Goal: Transaction & Acquisition: Purchase product/service

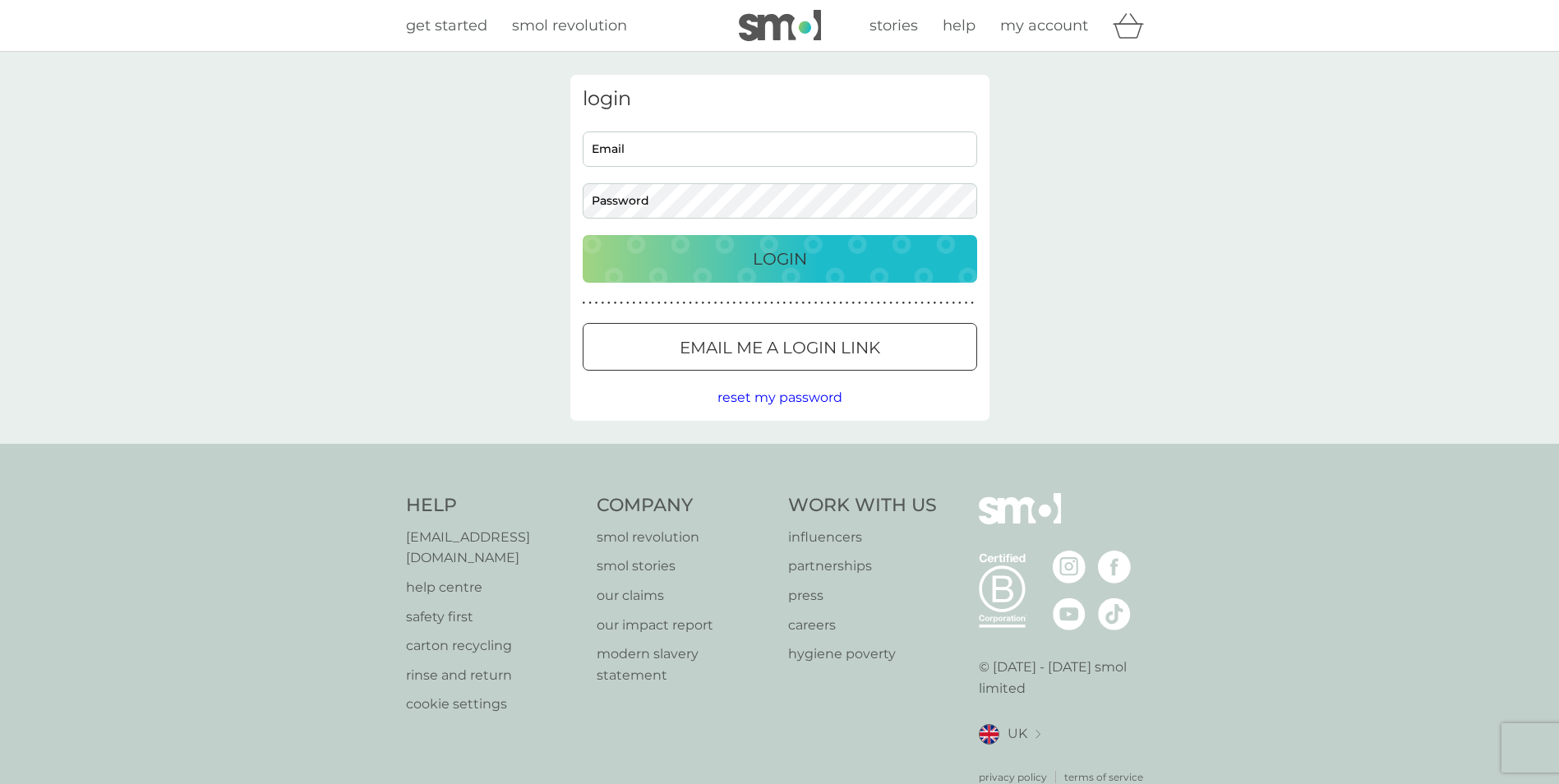
type input "[EMAIL_ADDRESS][PERSON_NAME][DOMAIN_NAME]"
click at [788, 147] on input "kiara.delossantos@dpag.ox.ac.uk" at bounding box center [780, 149] width 394 height 35
click at [916, 268] on div "Login" at bounding box center [779, 259] width 361 height 26
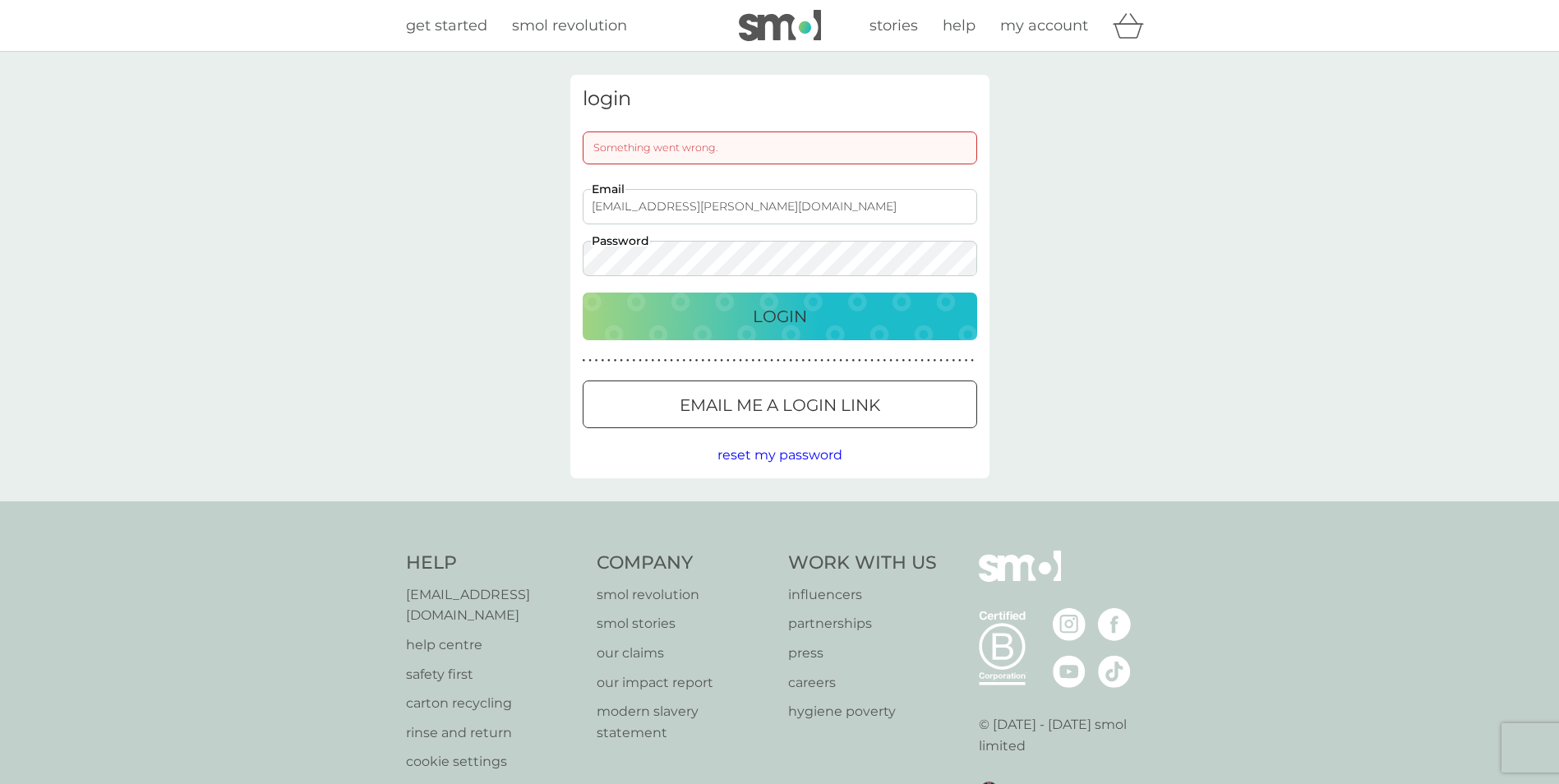
click at [856, 323] on div "Login" at bounding box center [779, 316] width 361 height 26
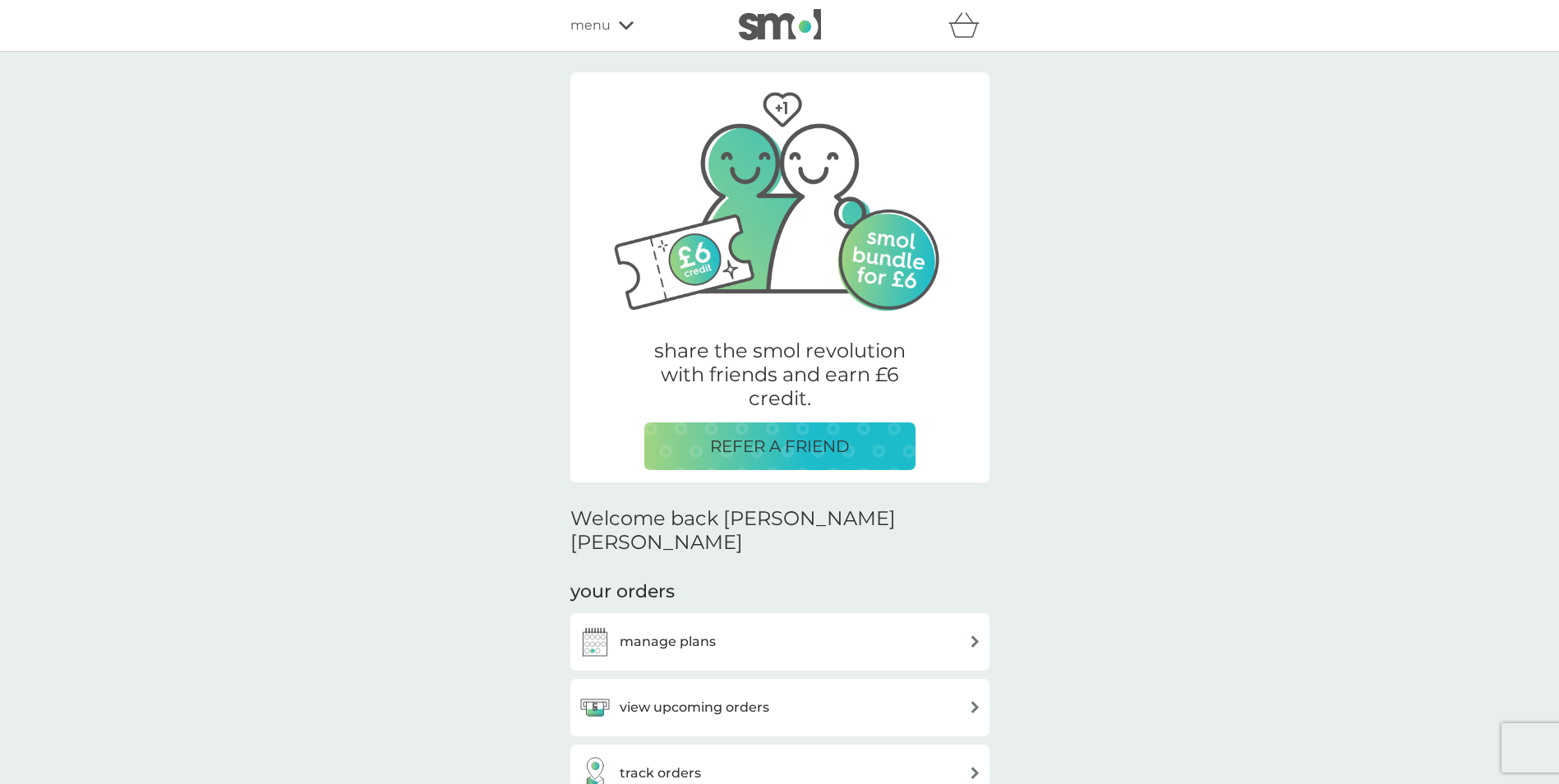
click at [643, 631] on h3 "manage plans" at bounding box center [668, 641] width 96 height 21
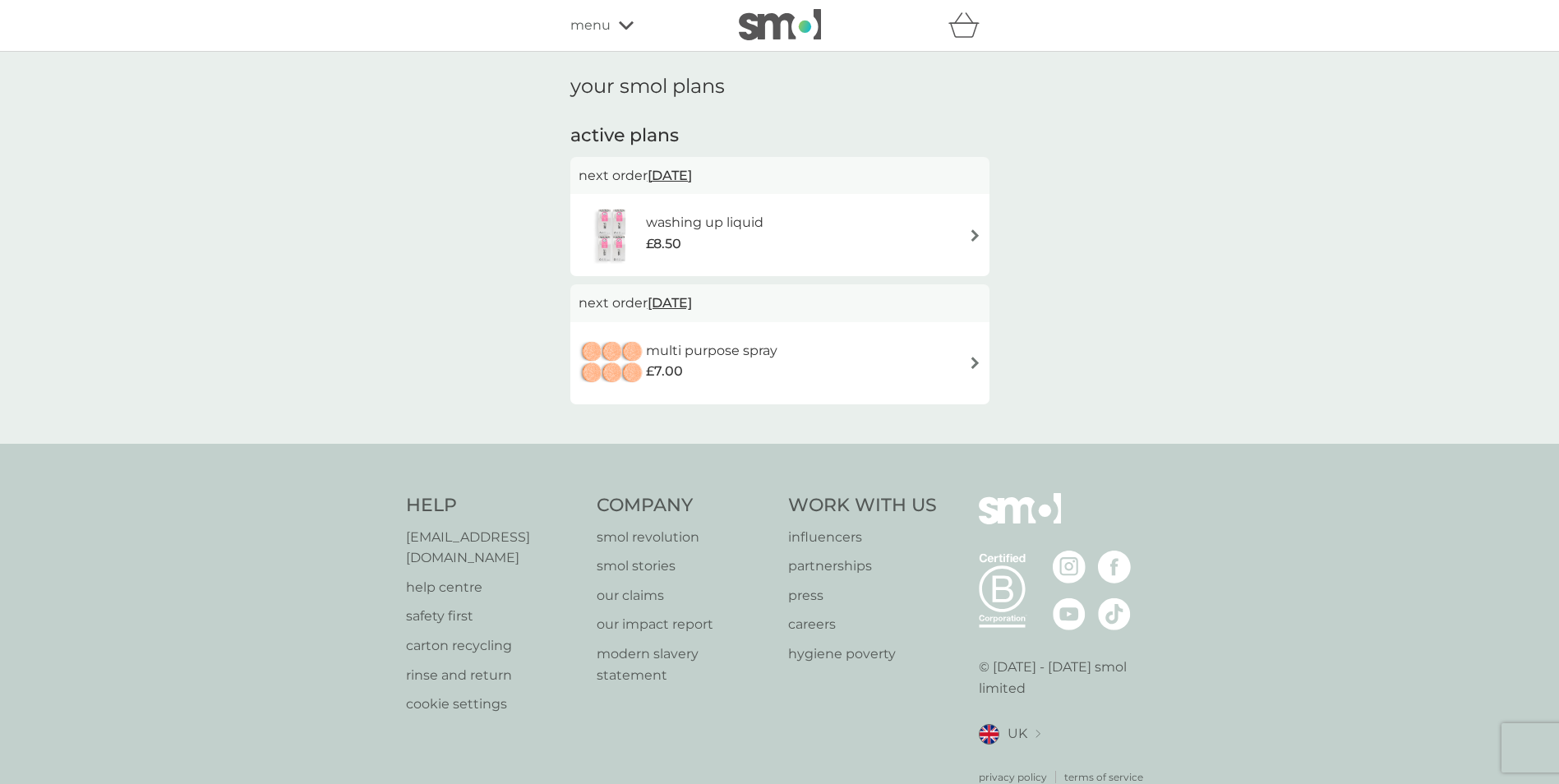
click at [765, 235] on div "washing up liquid £8.50" at bounding box center [713, 235] width 134 height 46
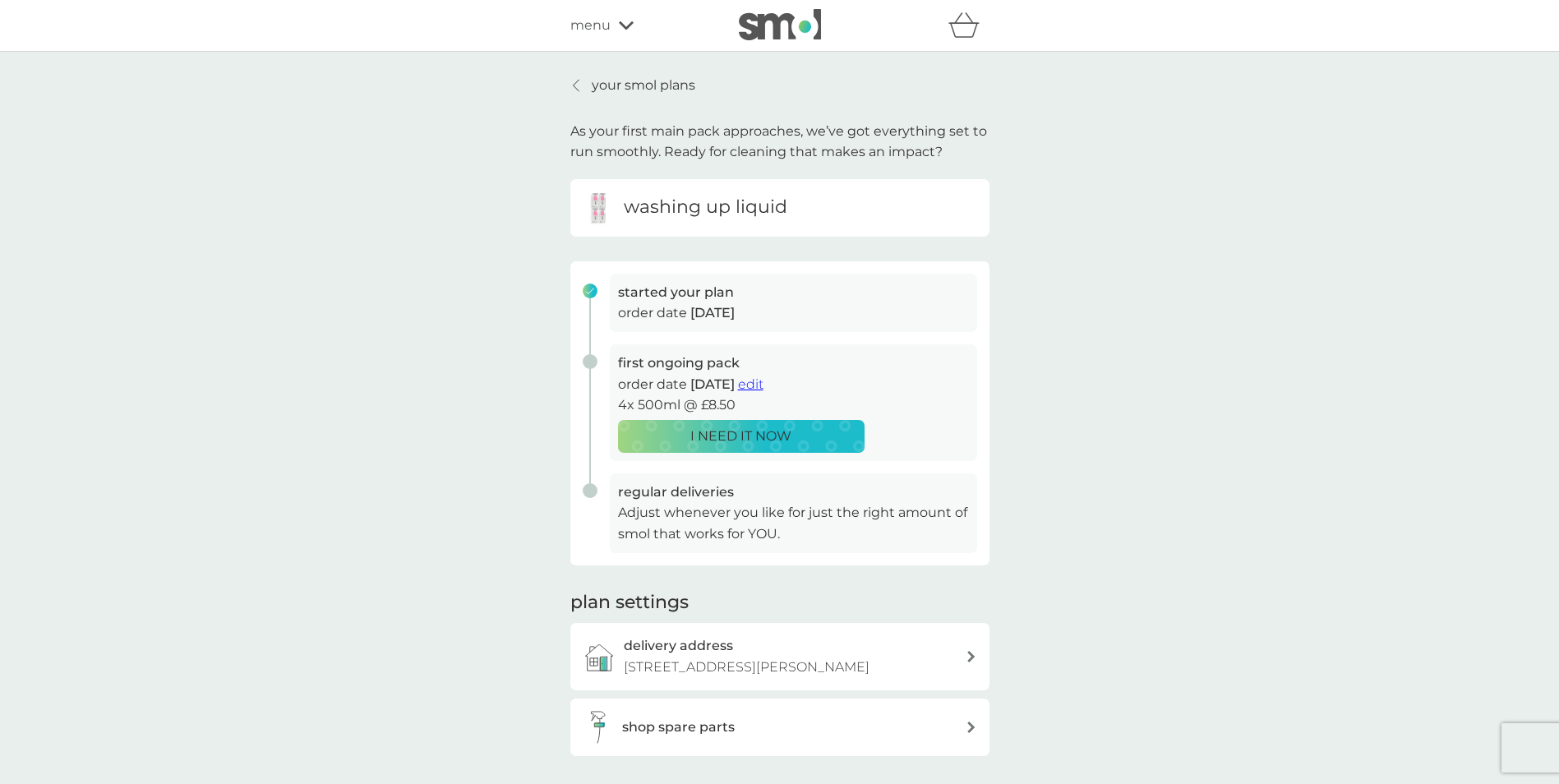
scroll to position [328, 0]
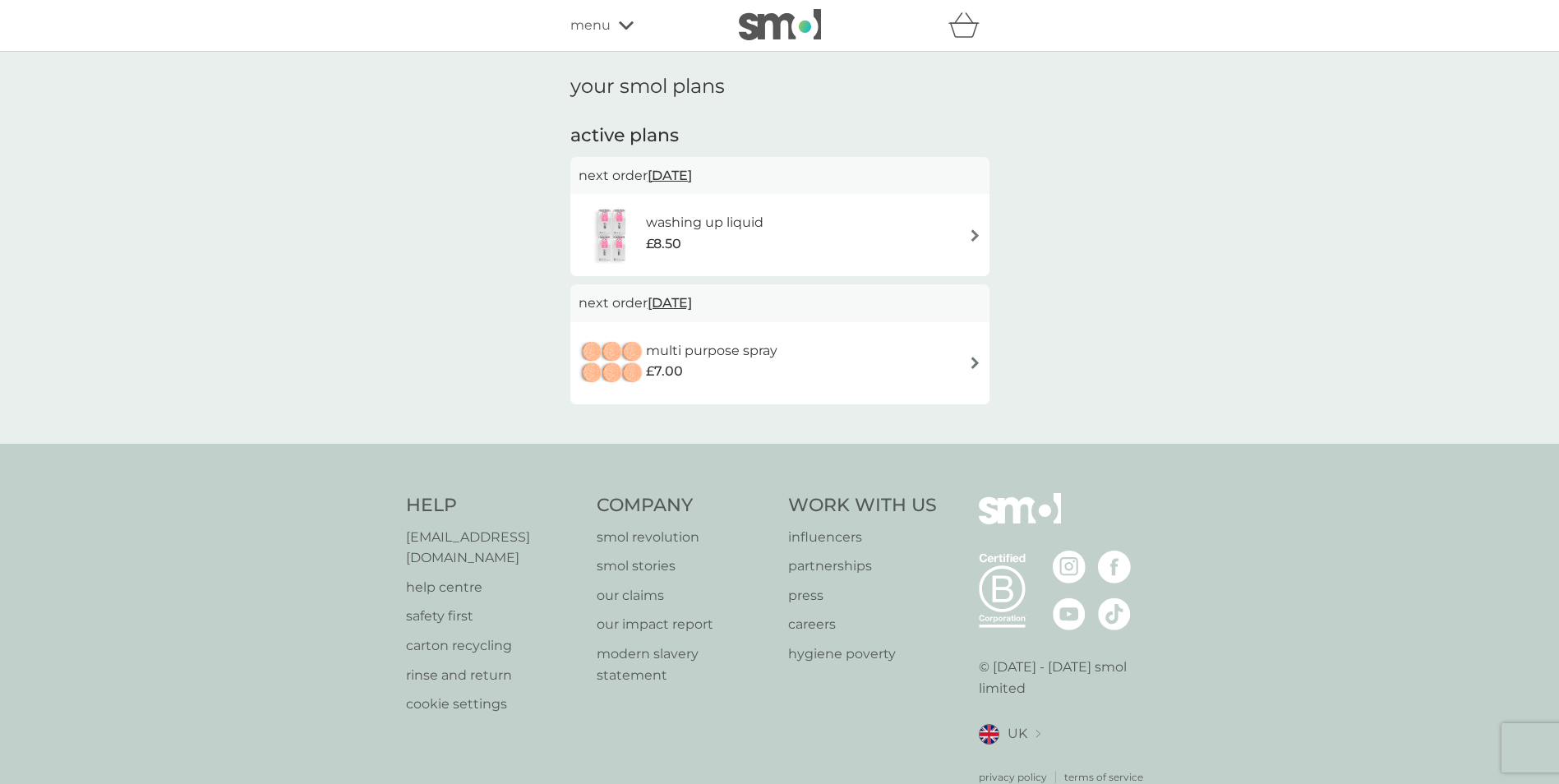
click at [776, 347] on h6 "multi purpose spray" at bounding box center [712, 350] width 131 height 21
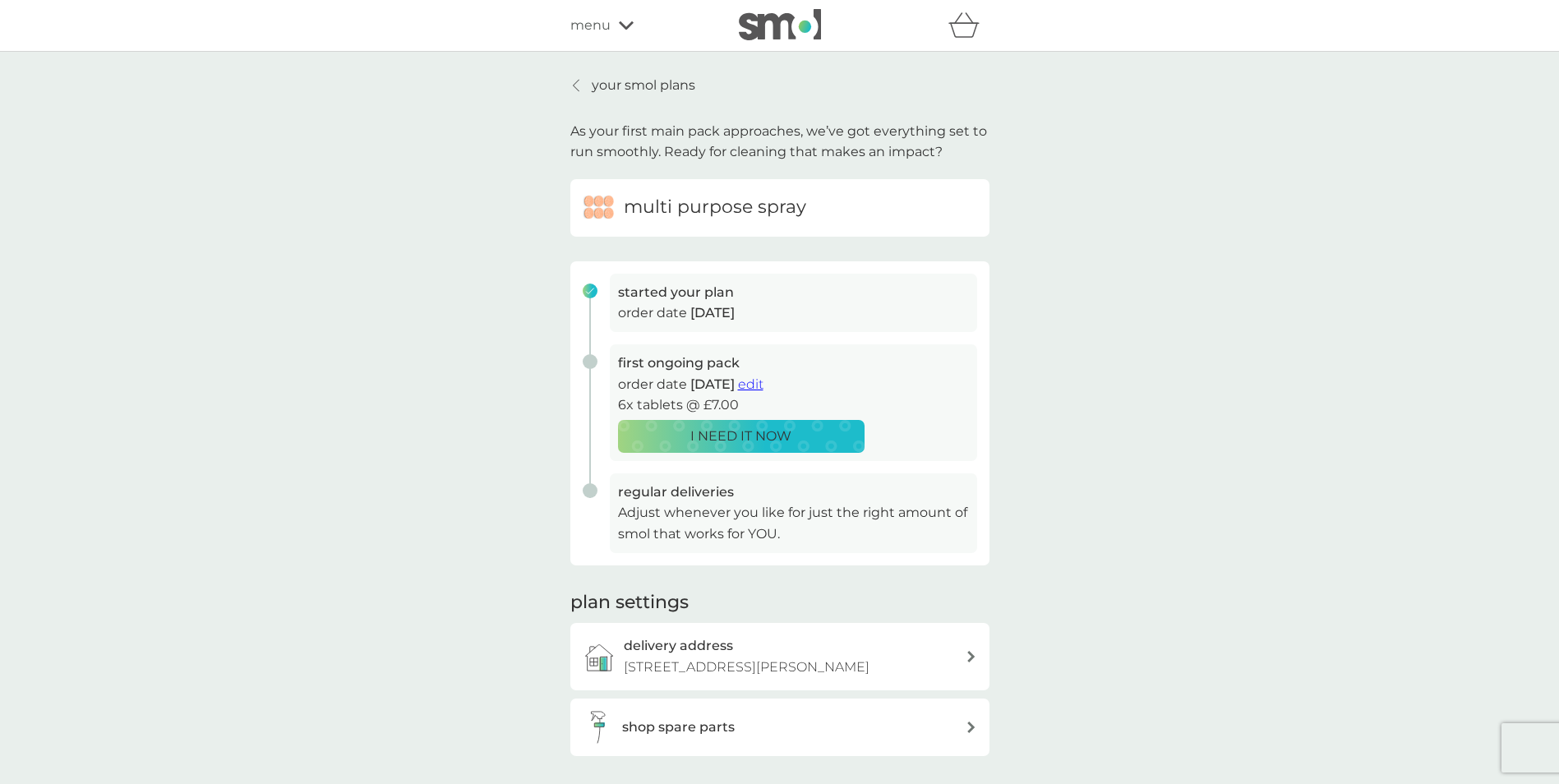
click at [601, 21] on span "menu" at bounding box center [590, 25] width 40 height 21
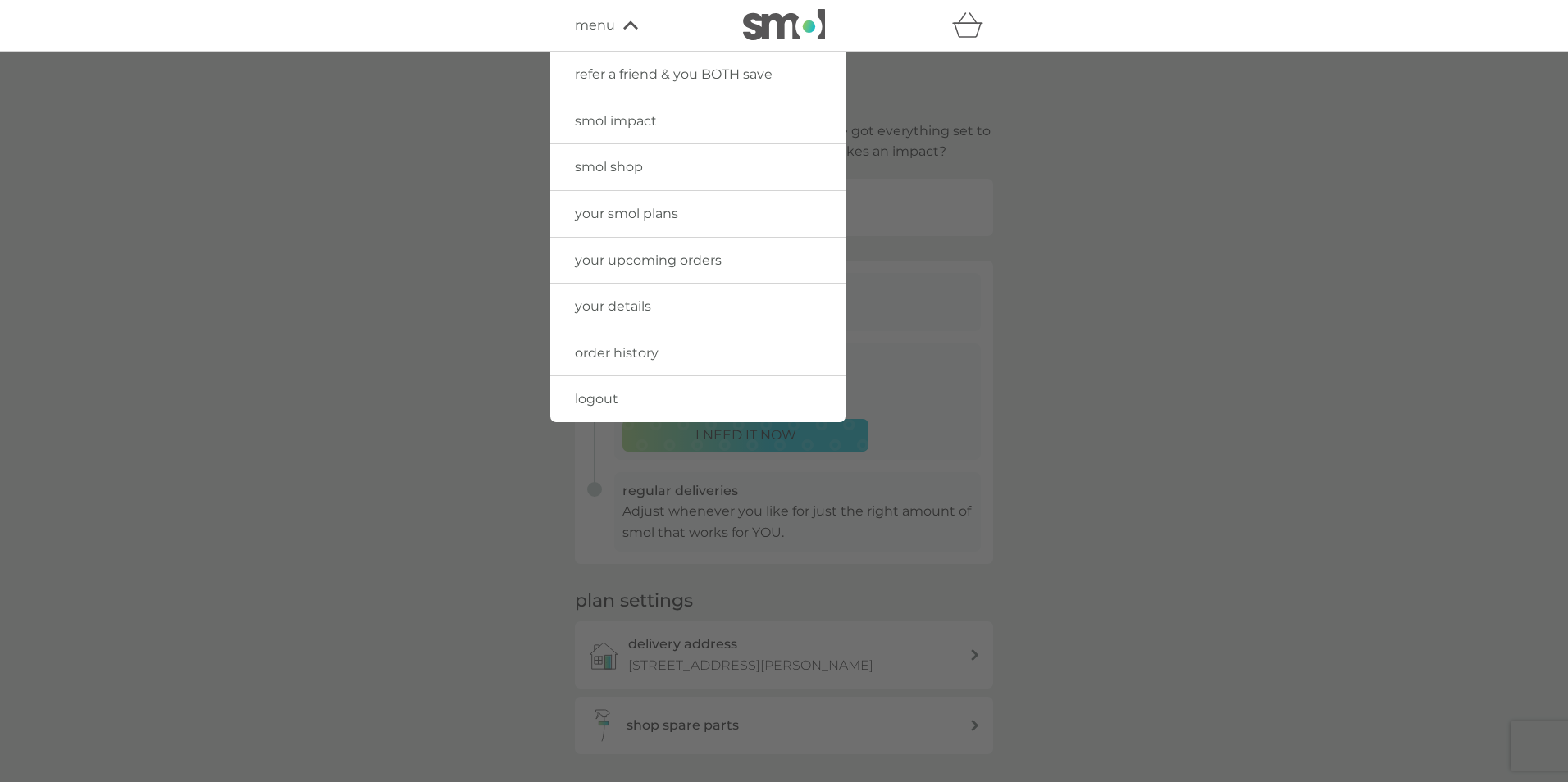
click at [600, 21] on span "menu" at bounding box center [595, 25] width 40 height 21
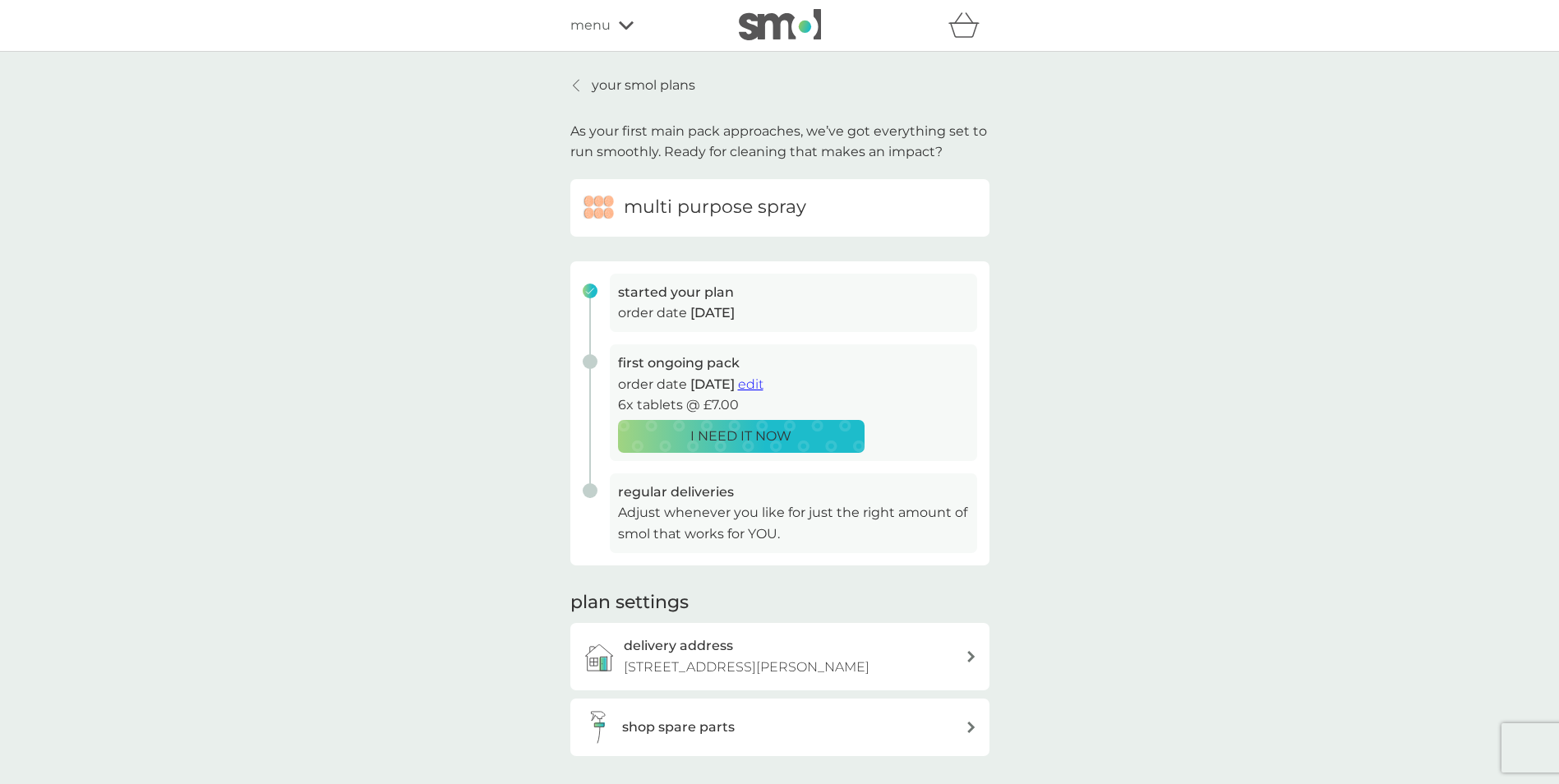
scroll to position [410, 0]
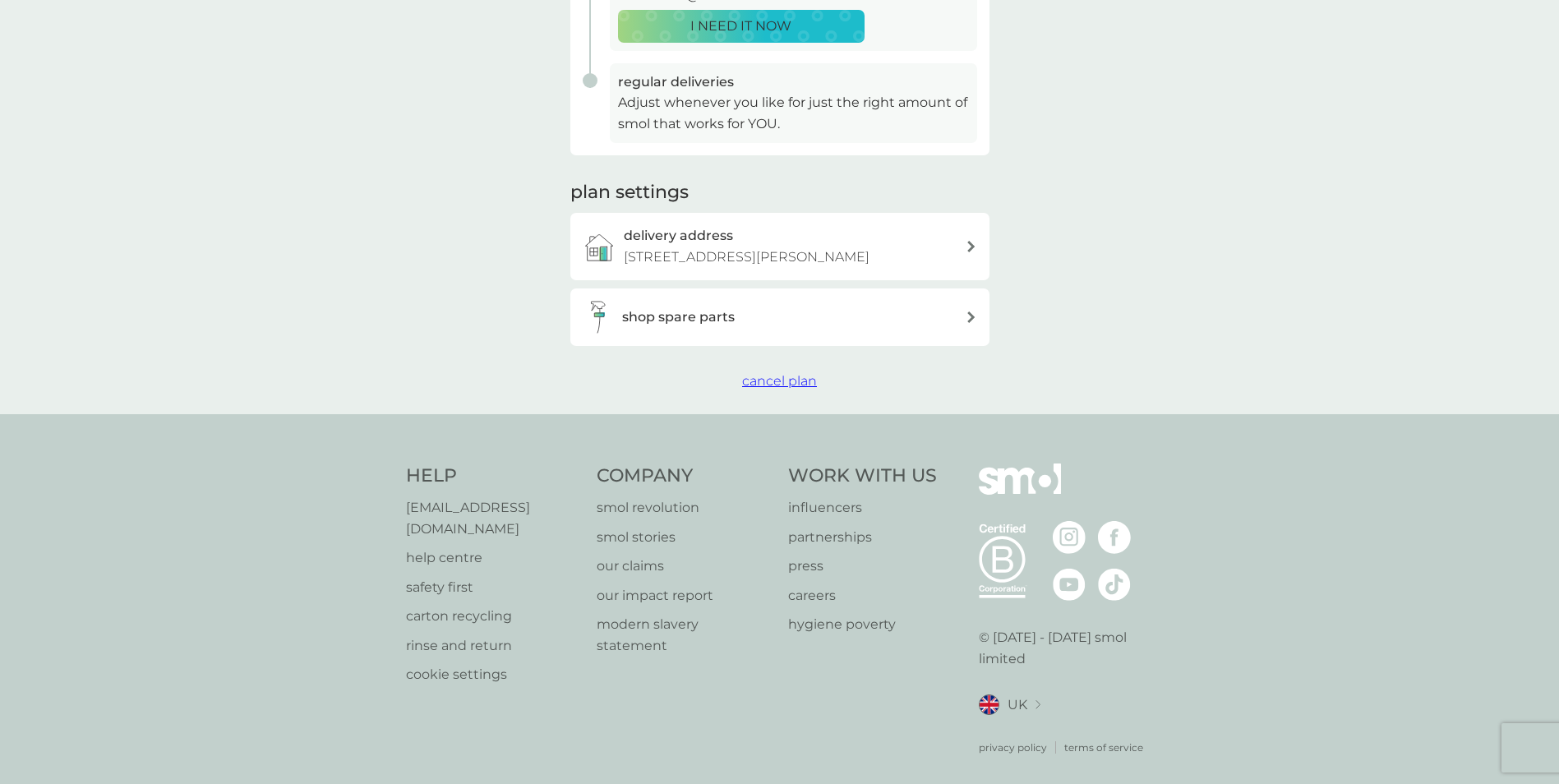
click at [744, 307] on div "shop spare parts" at bounding box center [794, 317] width 344 height 21
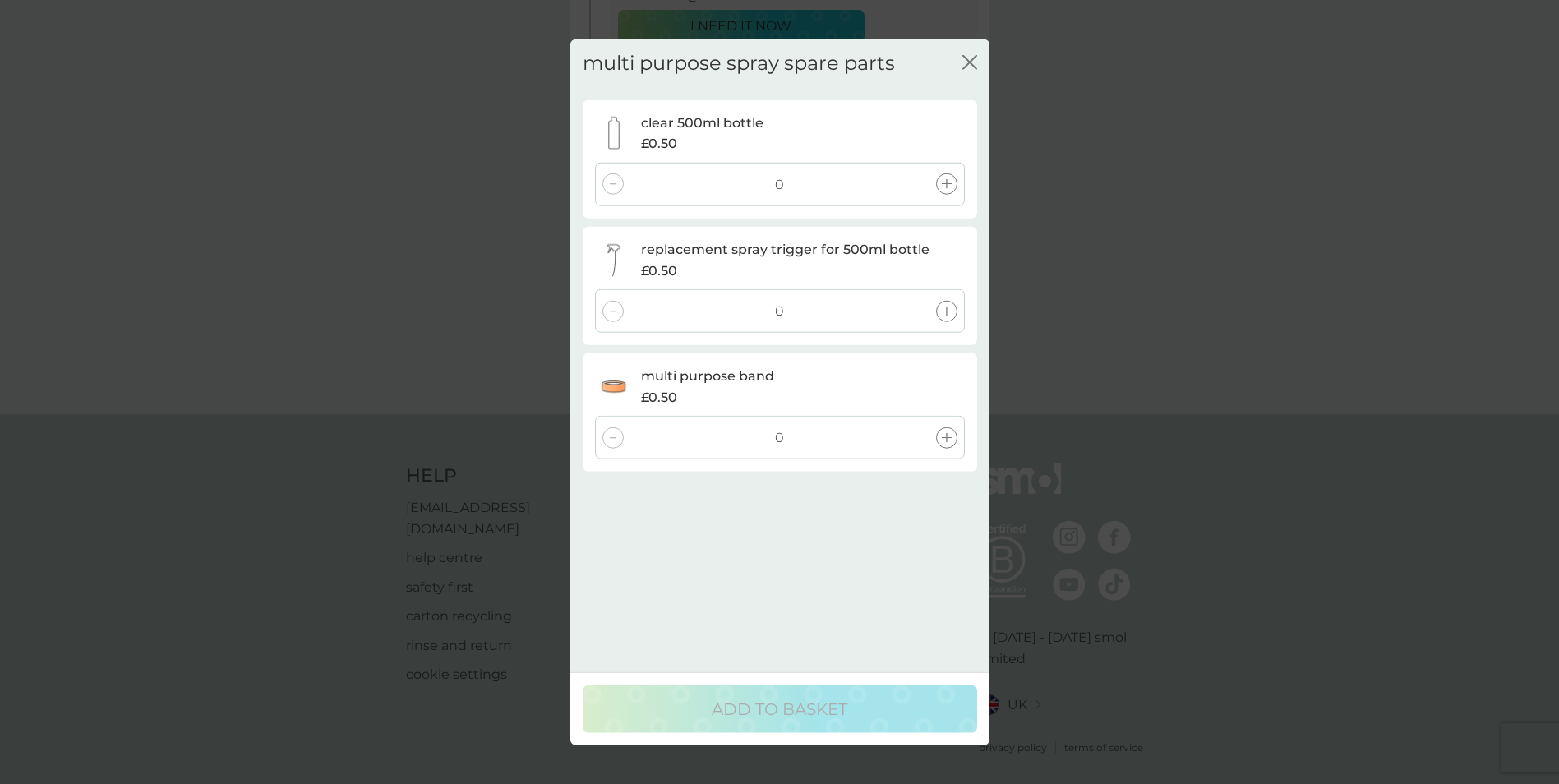
click at [969, 63] on icon "close" at bounding box center [967, 62] width 7 height 13
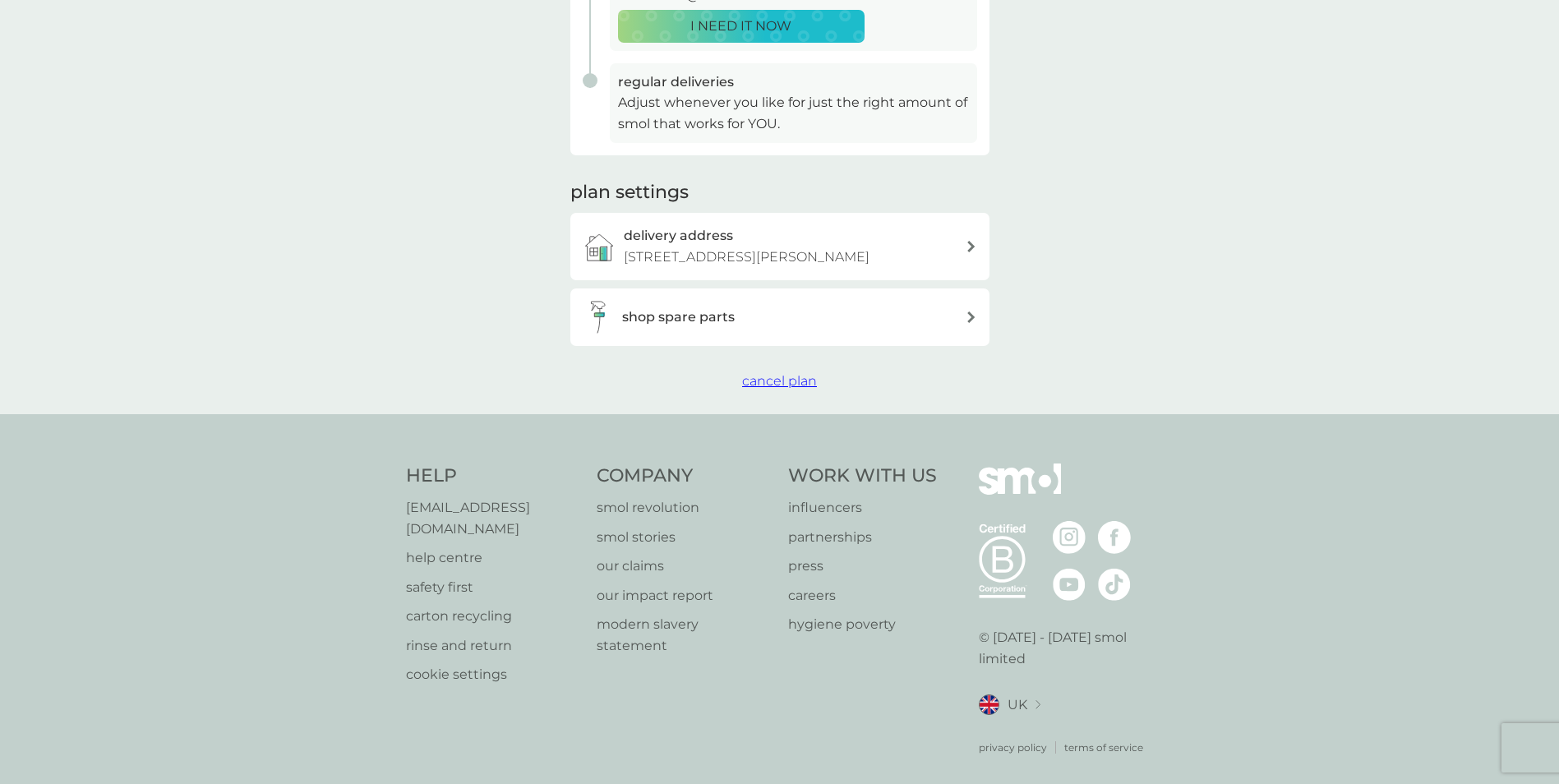
scroll to position [0, 0]
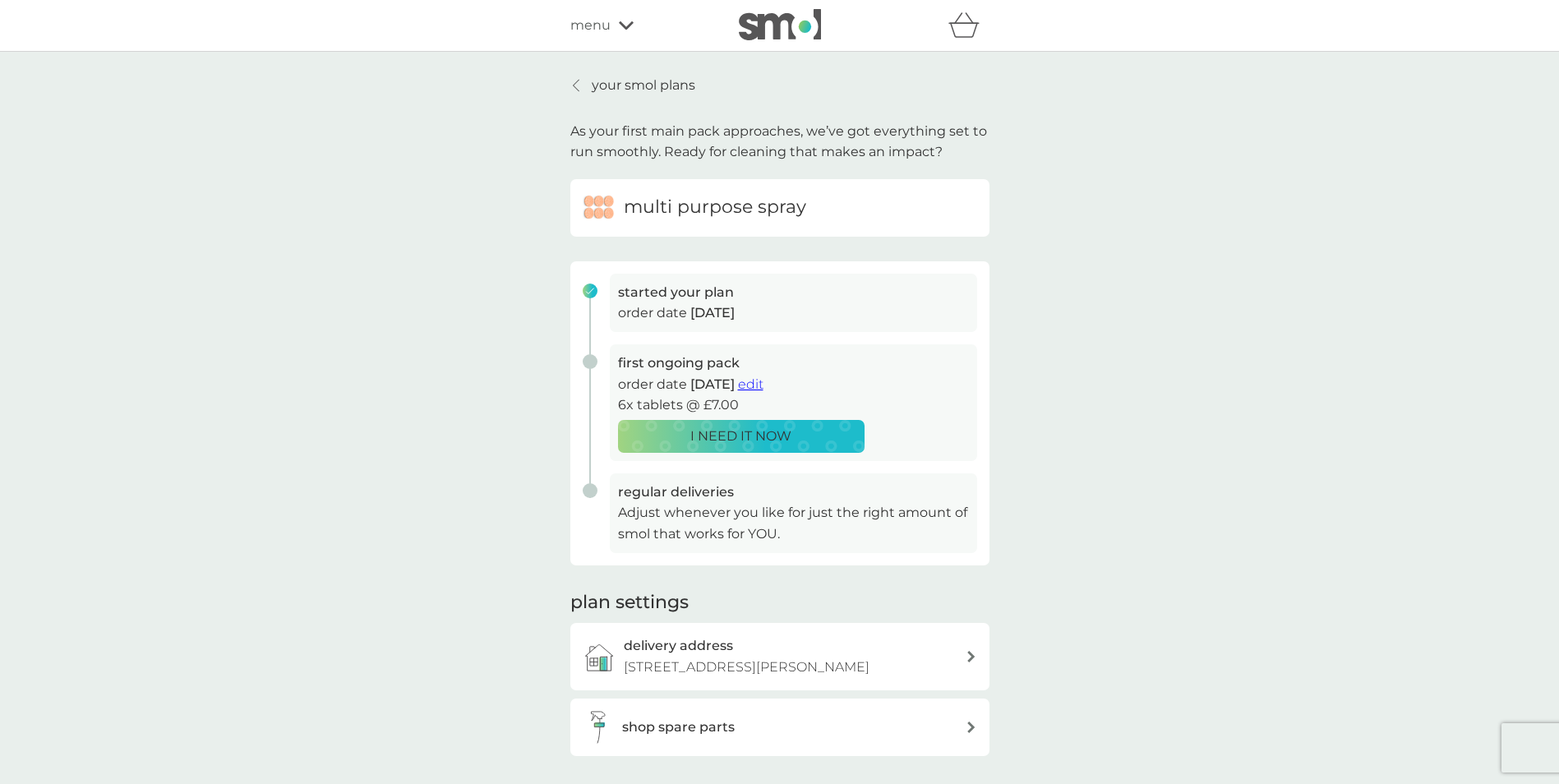
click at [752, 32] on img at bounding box center [780, 24] width 83 height 31
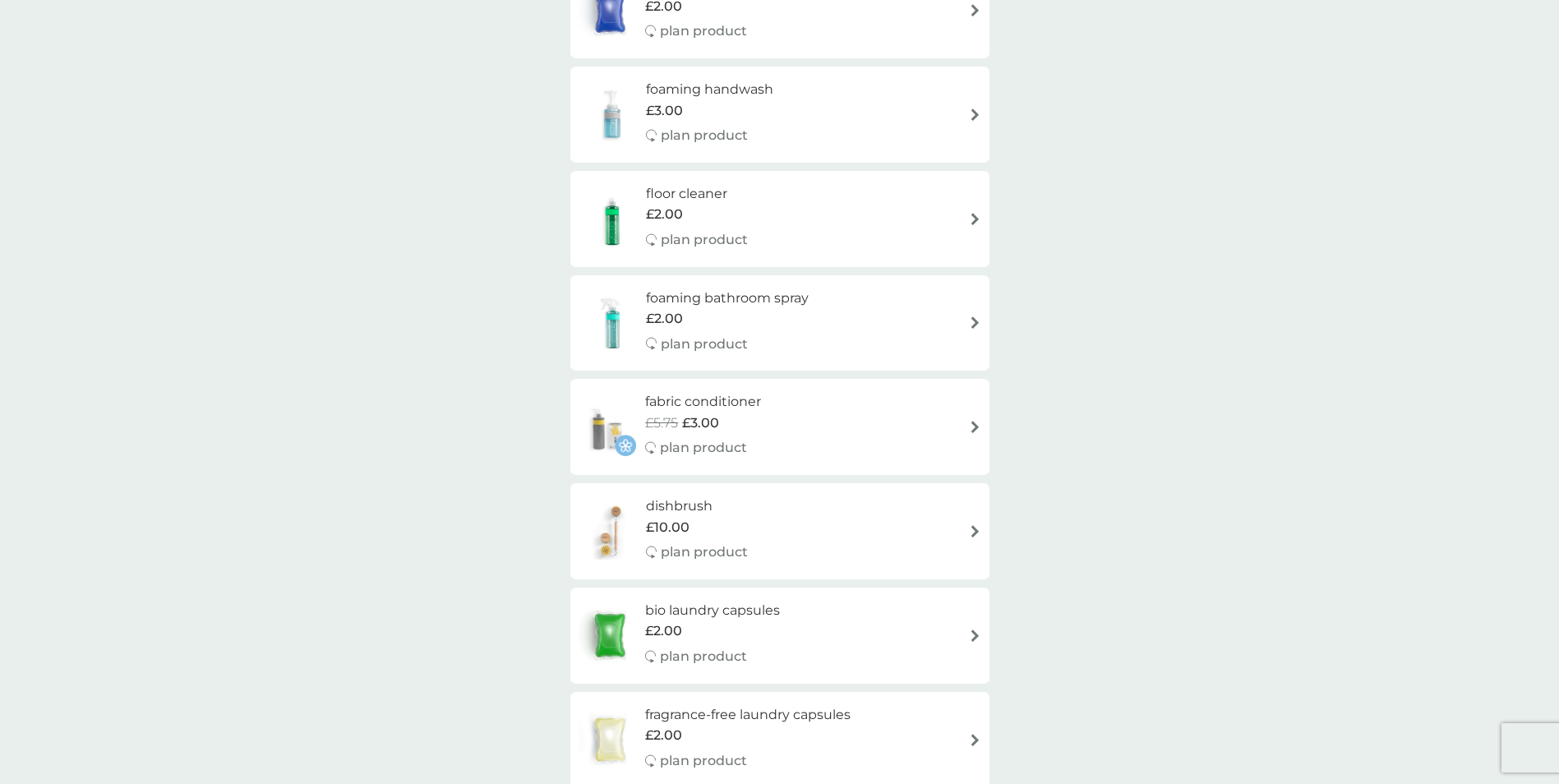
scroll to position [1479, 0]
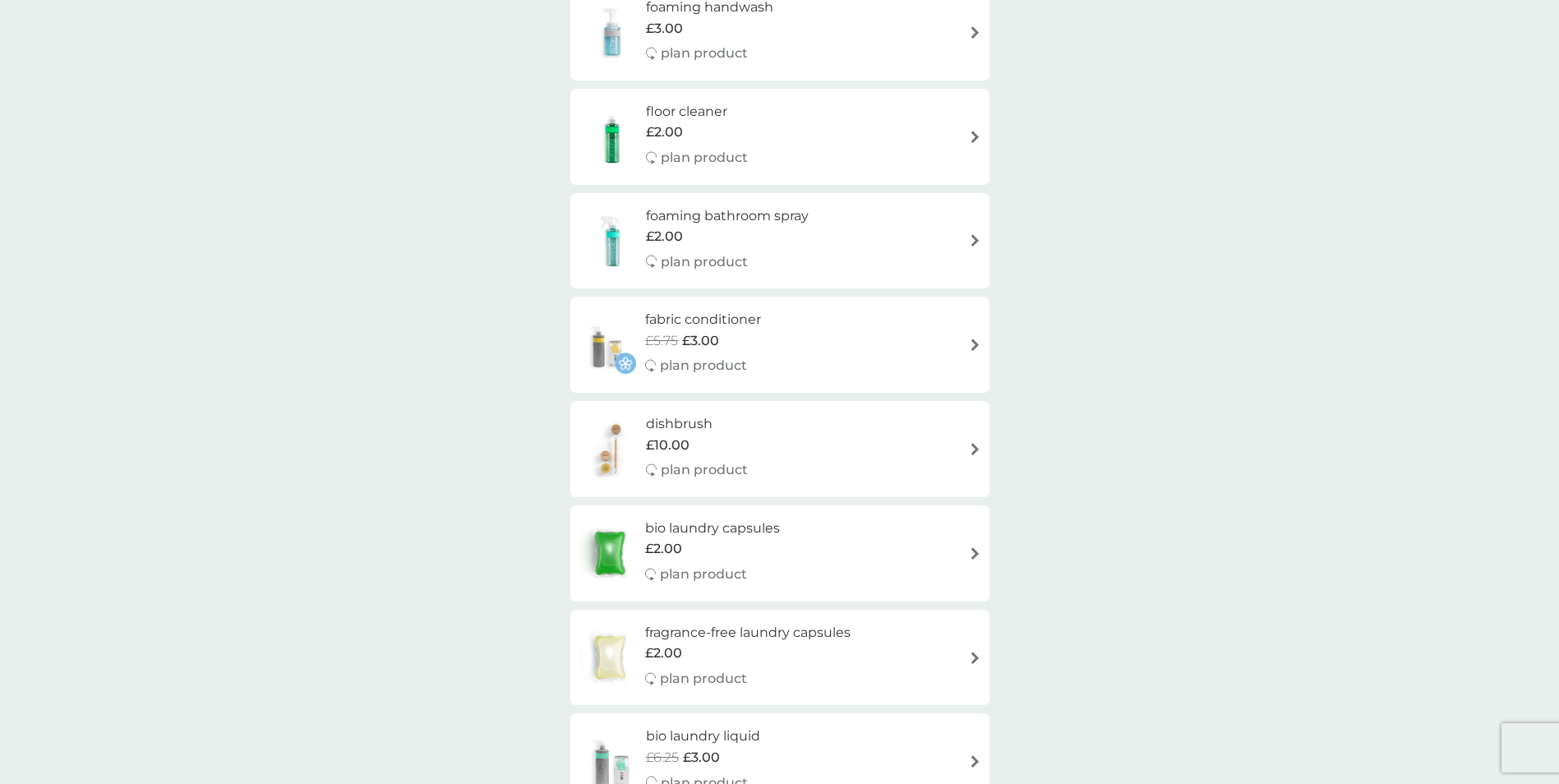
click at [683, 401] on div "dishbrush £10.00 plan product" at bounding box center [780, 449] width 419 height 96
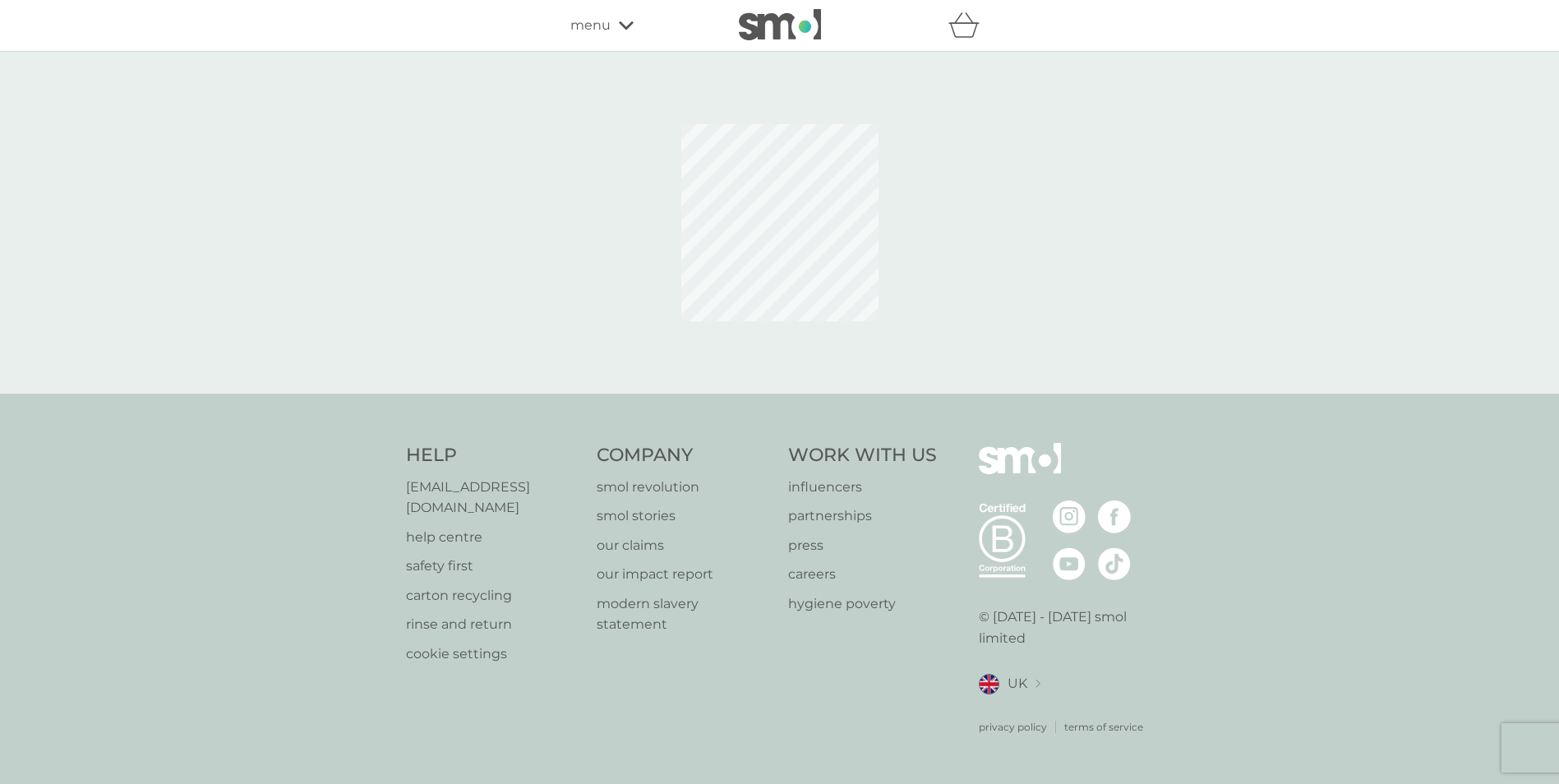
select select "245"
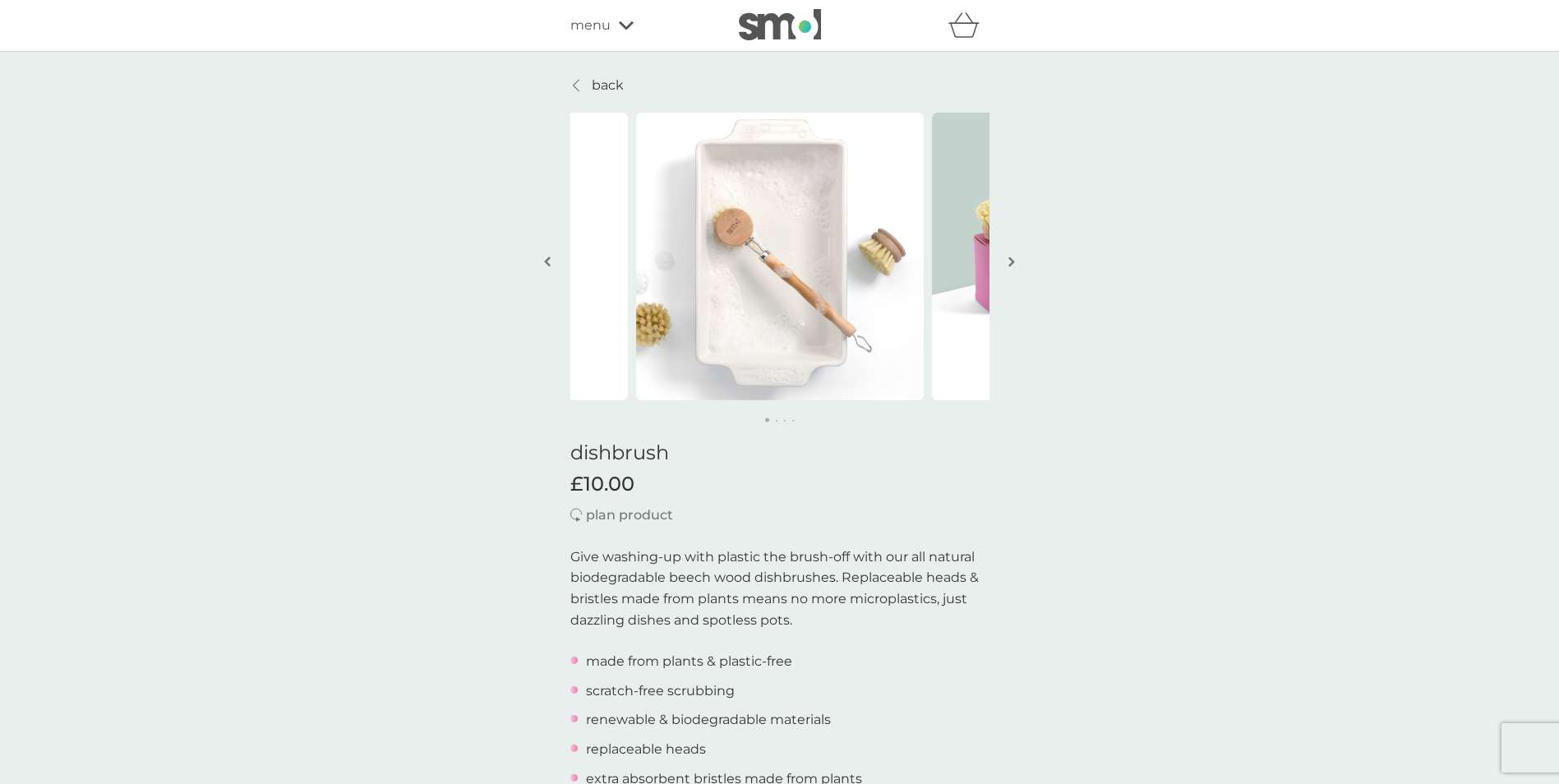
click at [1012, 262] on img "button" at bounding box center [1012, 261] width 7 height 13
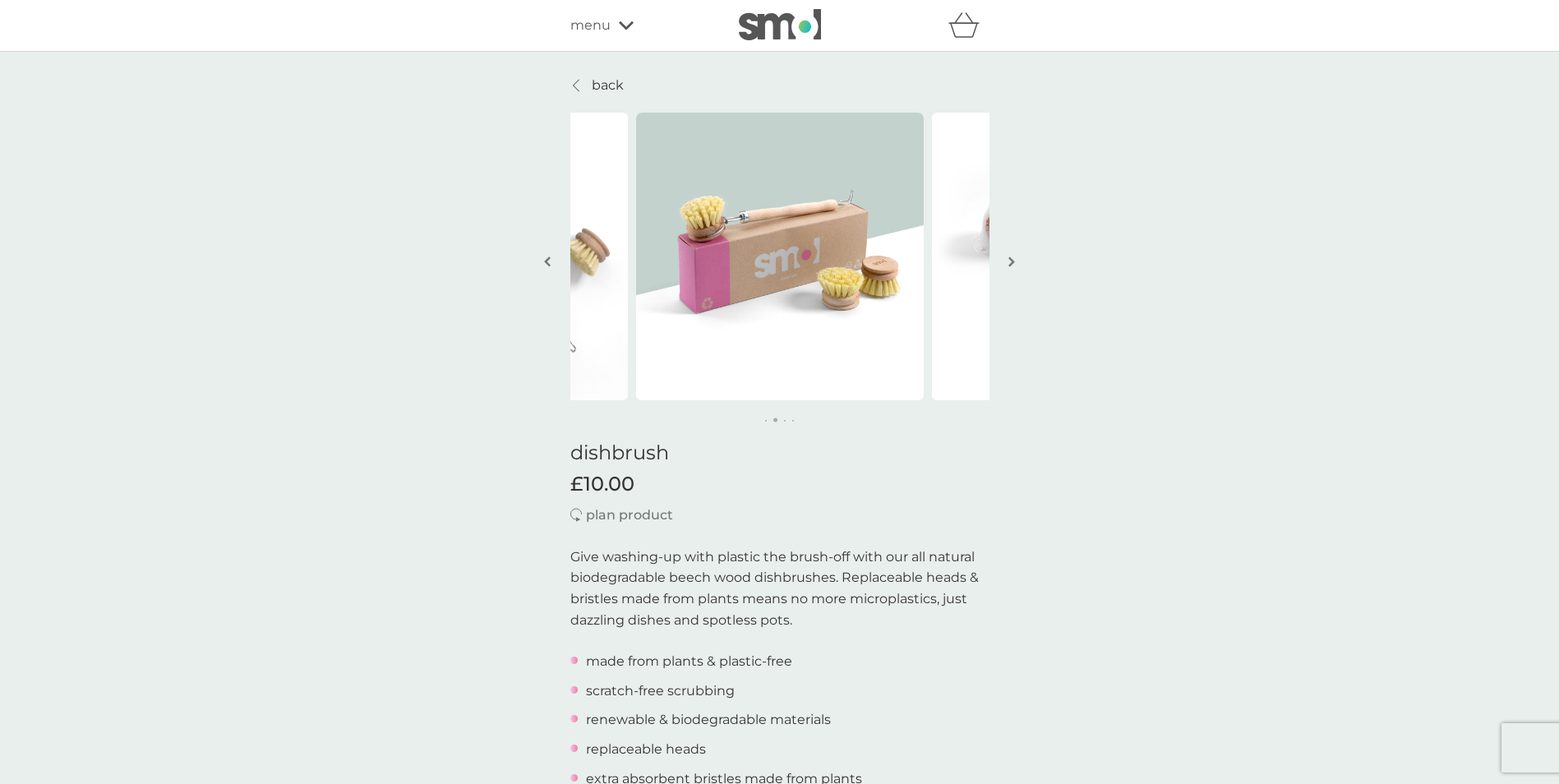
click at [1012, 262] on img "button" at bounding box center [1012, 261] width 7 height 13
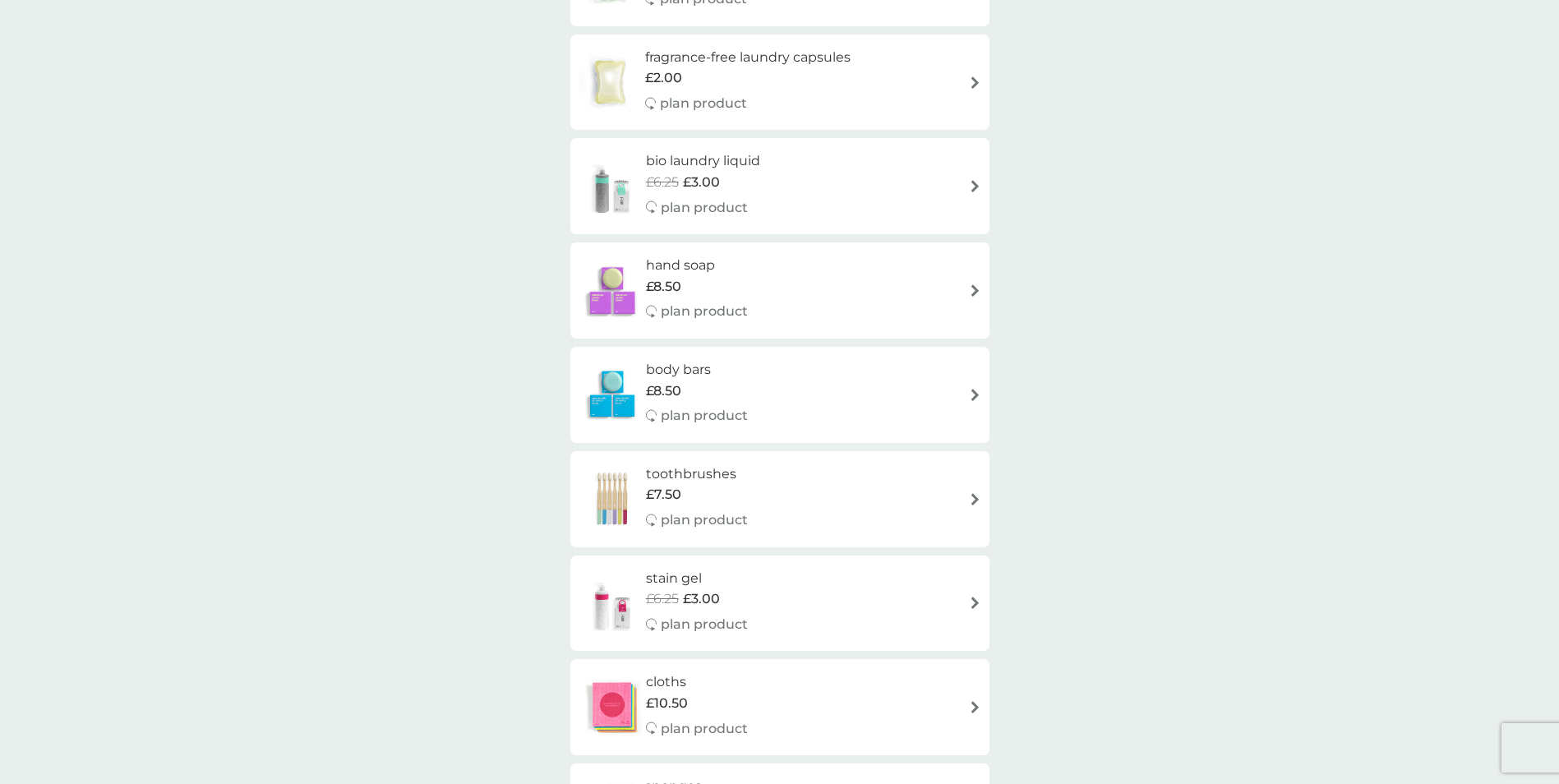
scroll to position [2218, 0]
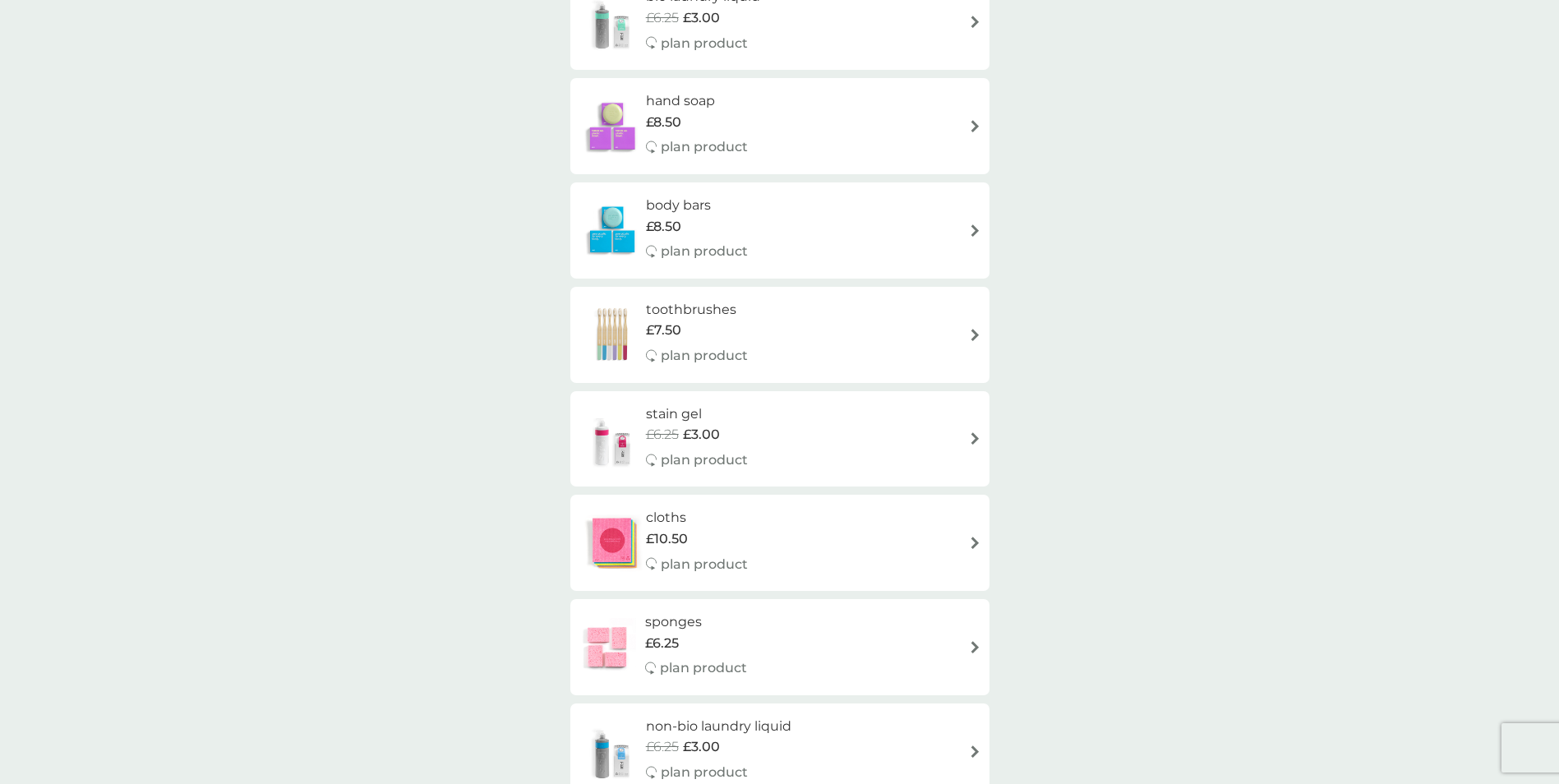
click at [691, 632] on div "£6.25" at bounding box center [696, 643] width 102 height 21
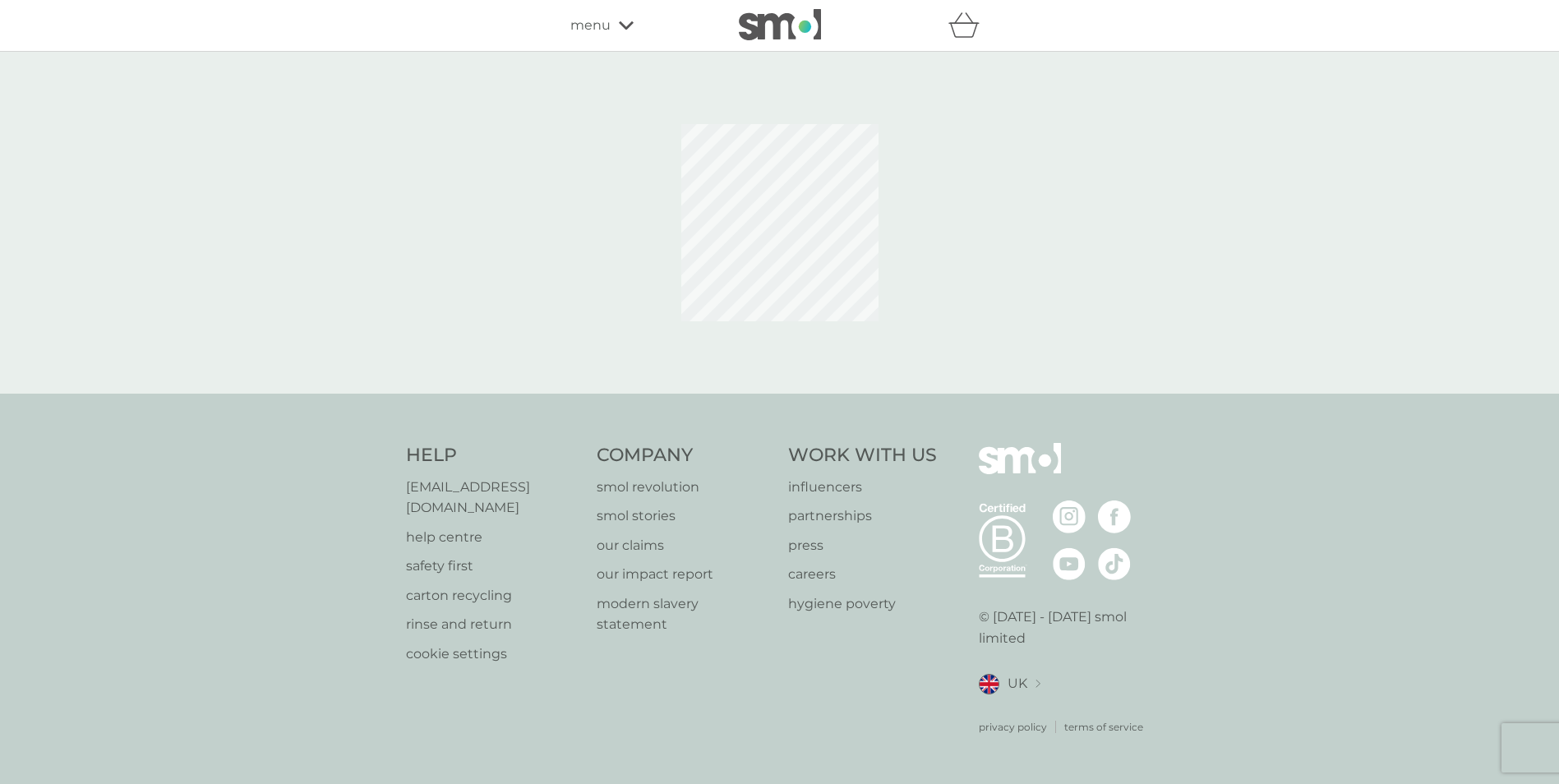
select select "63"
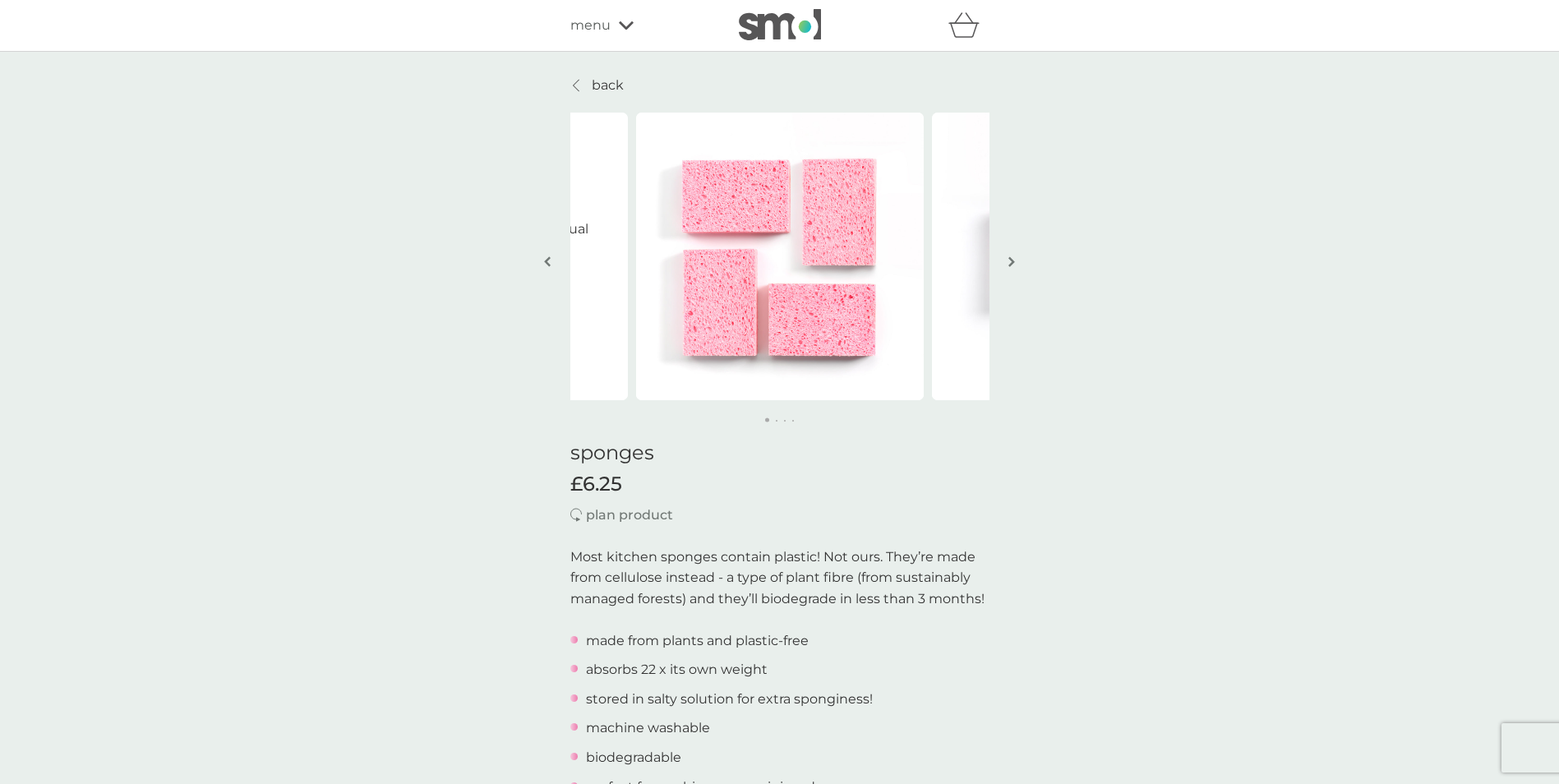
click at [1016, 260] on button "button" at bounding box center [1012, 263] width 13 height 83
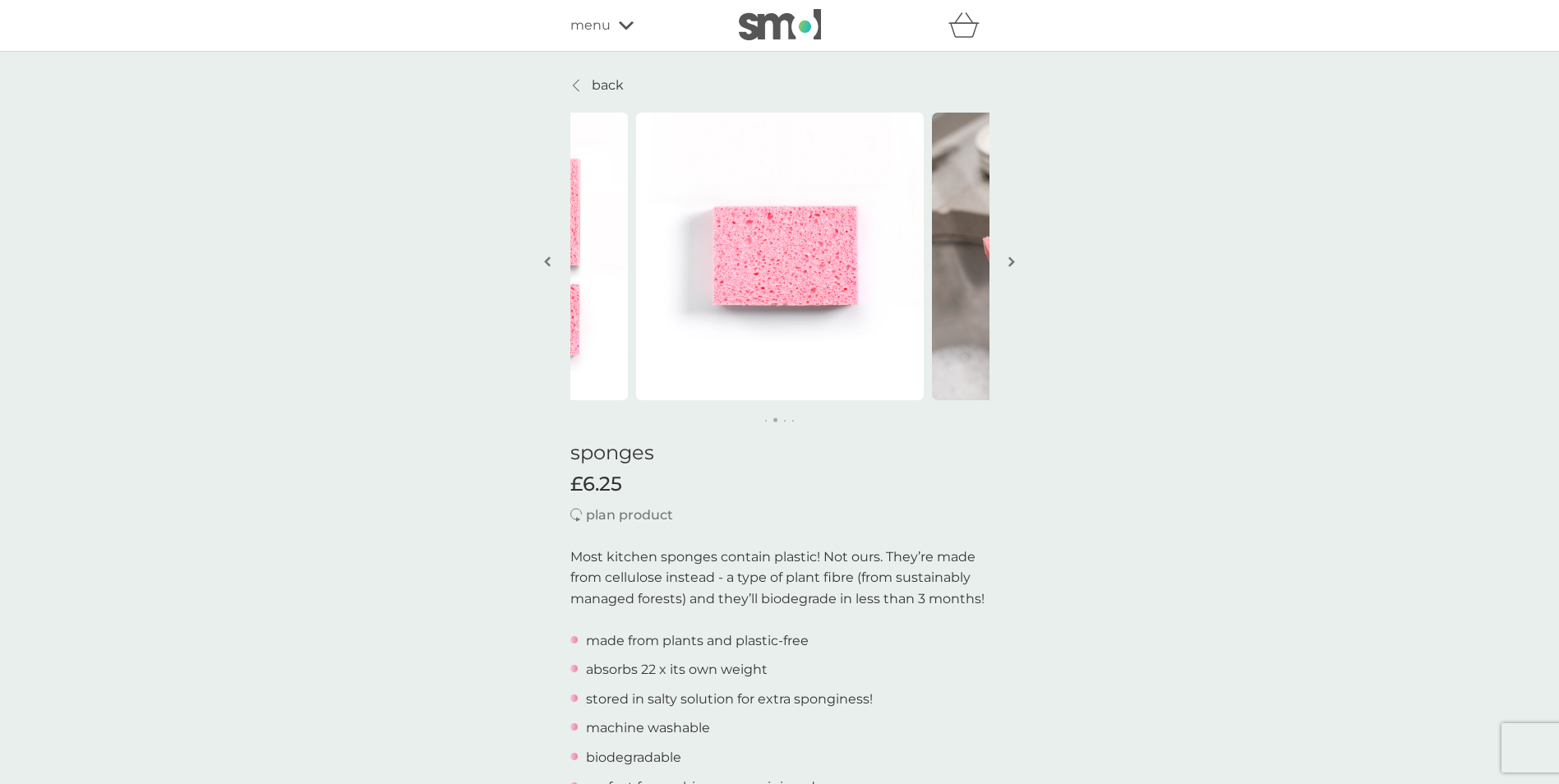
click at [1016, 260] on button "button" at bounding box center [1012, 263] width 13 height 83
